Goal: Find specific page/section: Find specific page/section

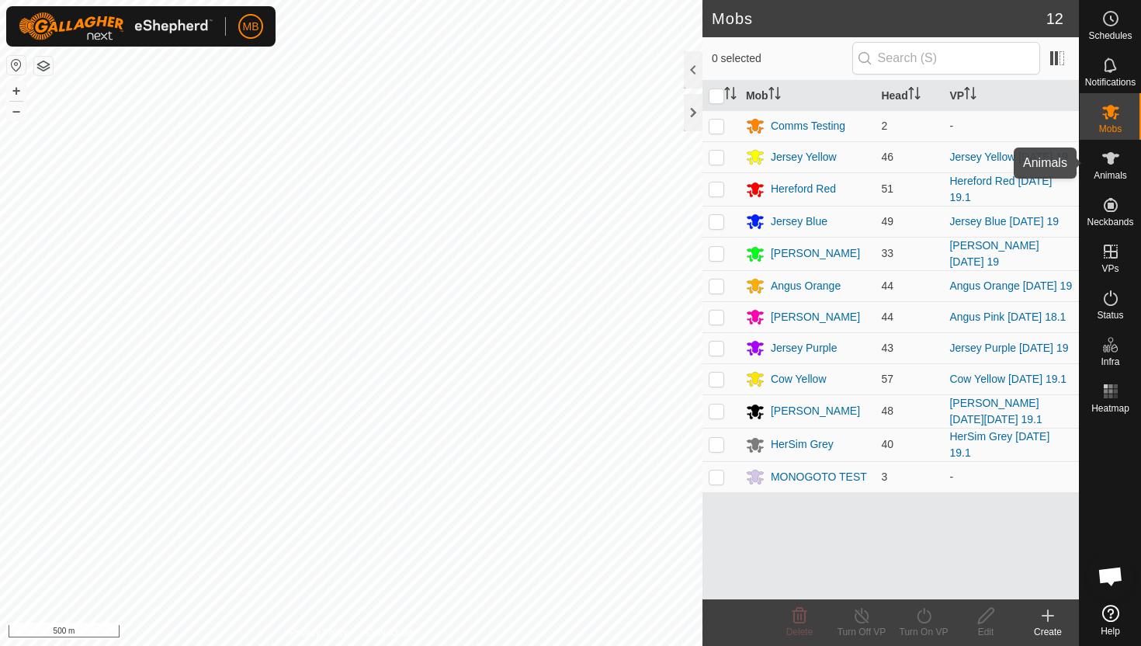
click at [1111, 156] on icon at bounding box center [1110, 158] width 17 height 12
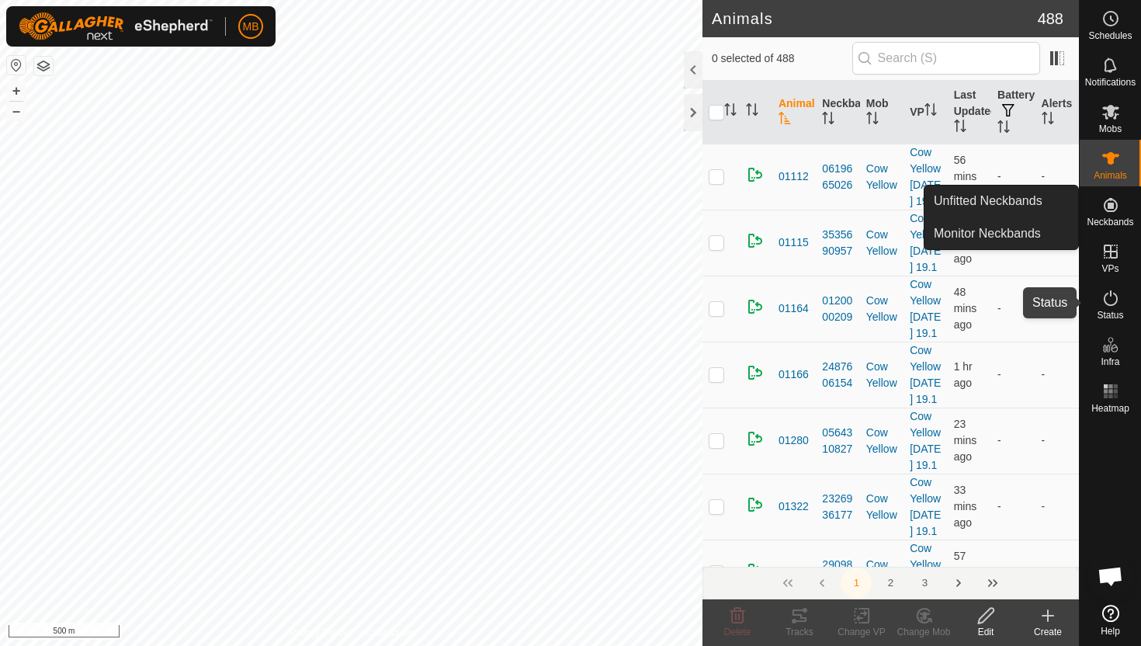
click at [1109, 292] on icon at bounding box center [1110, 298] width 14 height 16
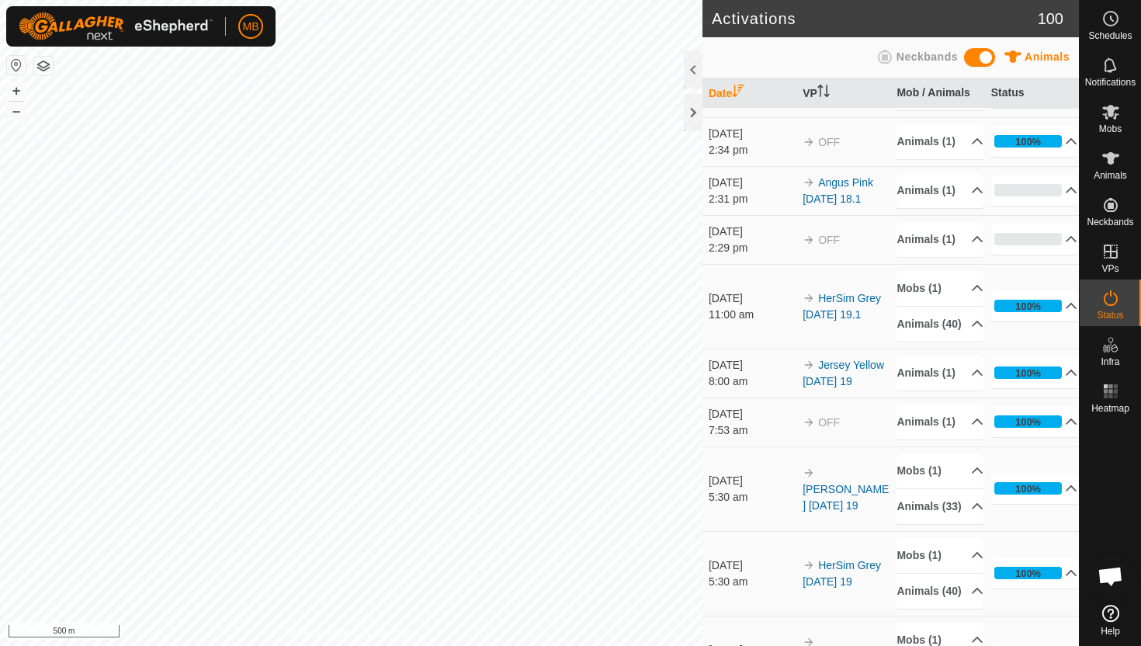
scroll to position [296, 0]
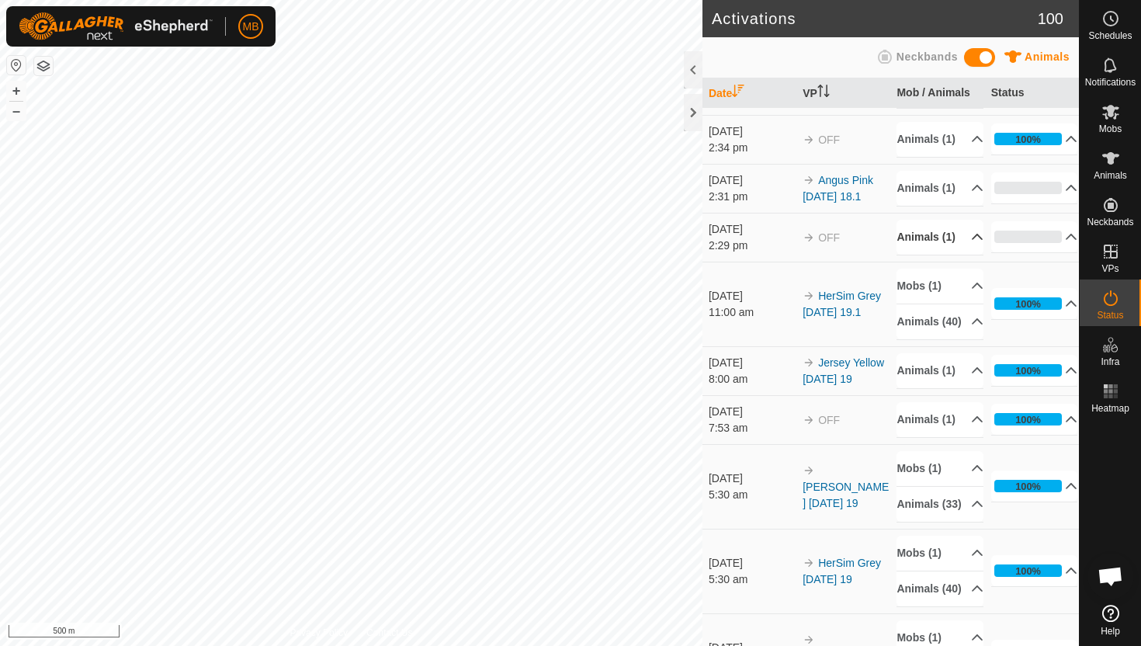
click at [973, 254] on p-accordion-header "Animals (1)" at bounding box center [939, 237] width 87 height 35
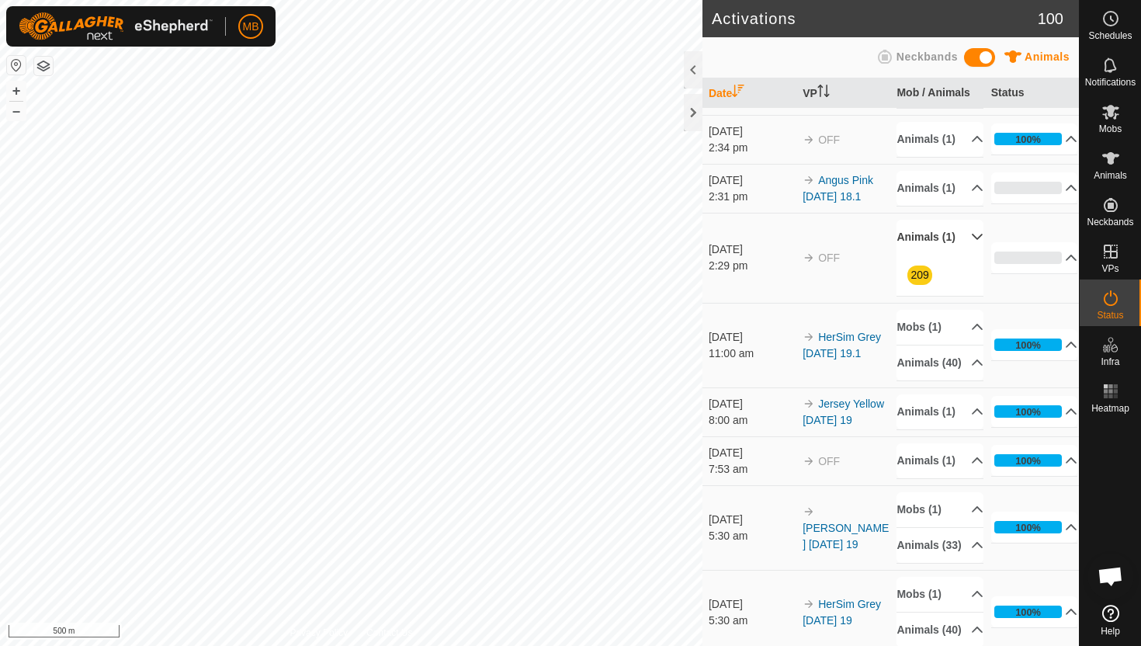
click at [972, 254] on p-accordion-header "Animals (1)" at bounding box center [939, 237] width 87 height 35
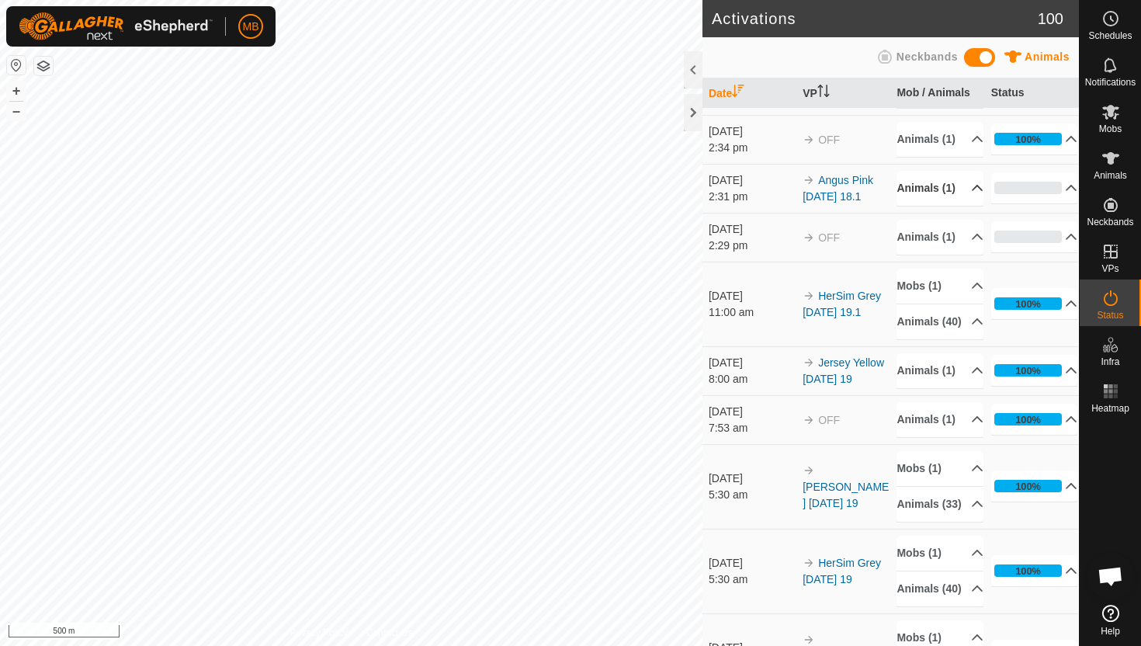
click at [968, 206] on p-accordion-header "Animals (1)" at bounding box center [939, 188] width 87 height 35
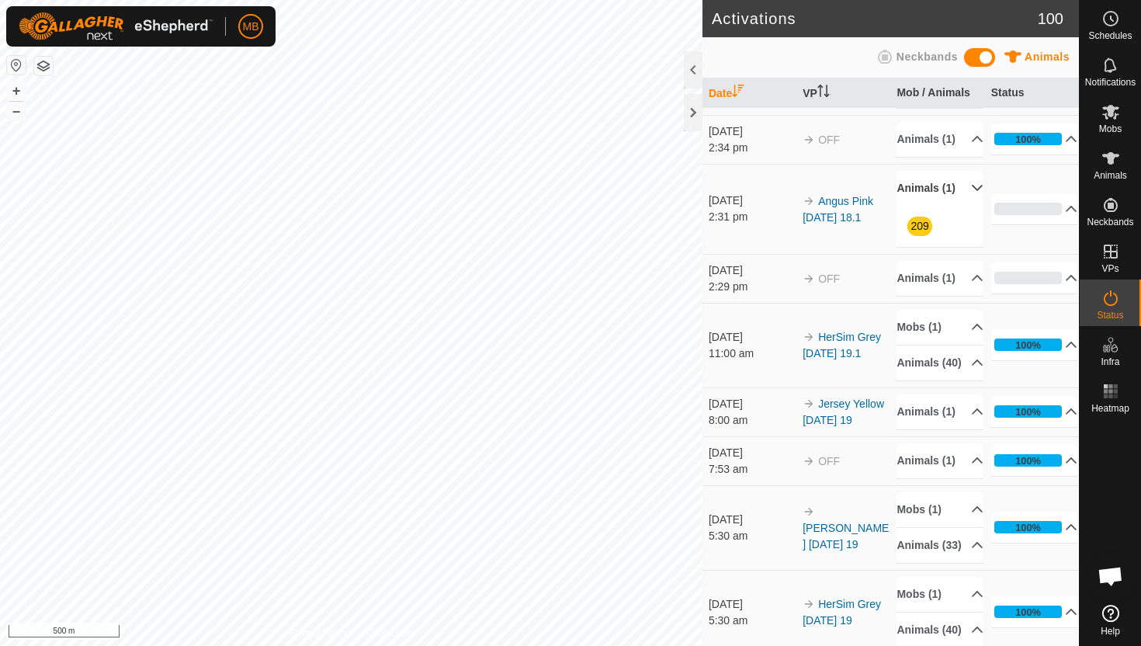
click at [968, 206] on p-accordion-header "Animals (1)" at bounding box center [939, 188] width 87 height 35
